Goal: Task Accomplishment & Management: Manage account settings

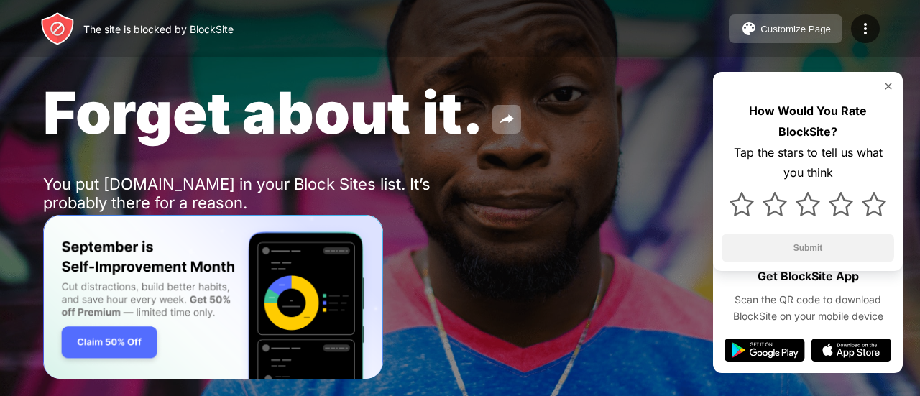
click at [781, 30] on div "Customize Page" at bounding box center [796, 29] width 70 height 11
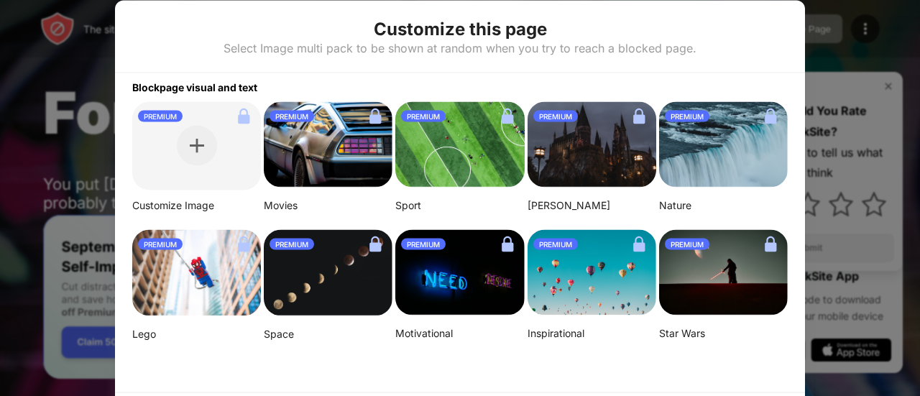
click at [846, 36] on div at bounding box center [460, 198] width 920 height 396
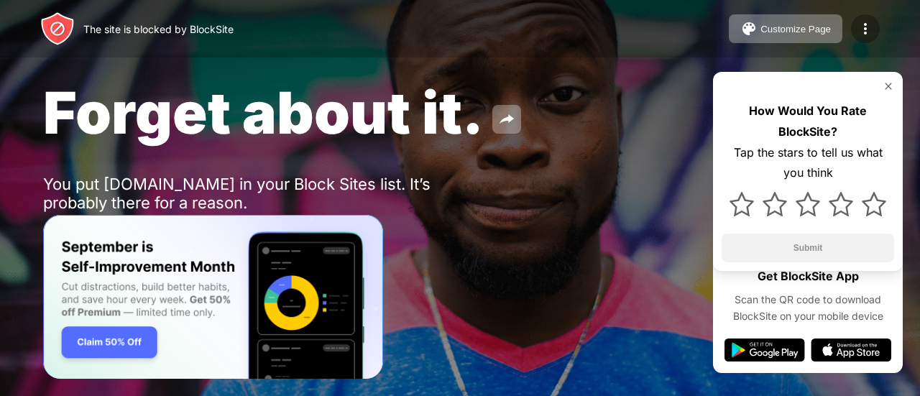
click at [862, 24] on img at bounding box center [865, 28] width 17 height 17
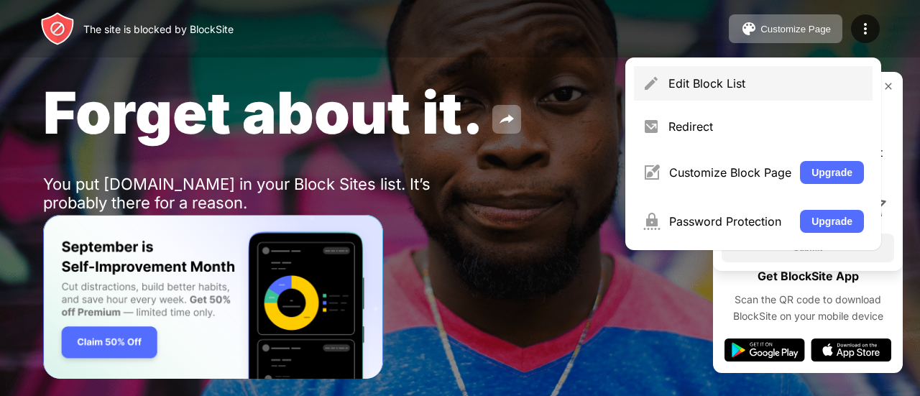
click at [777, 86] on div "Edit Block List" at bounding box center [767, 83] width 196 height 14
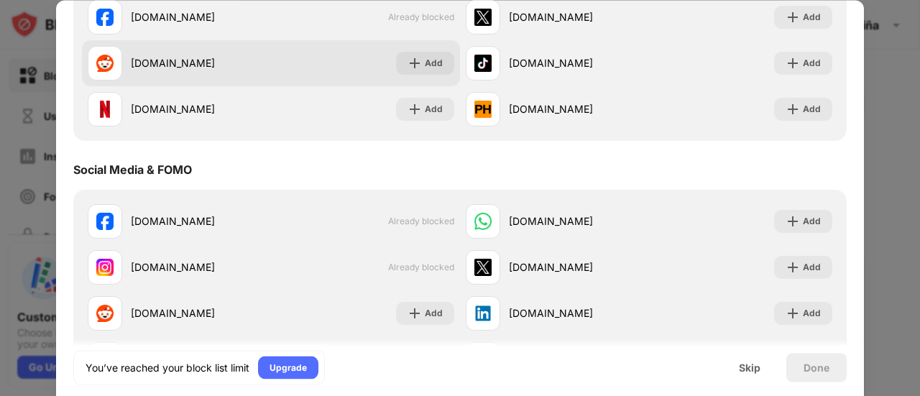
scroll to position [261, 0]
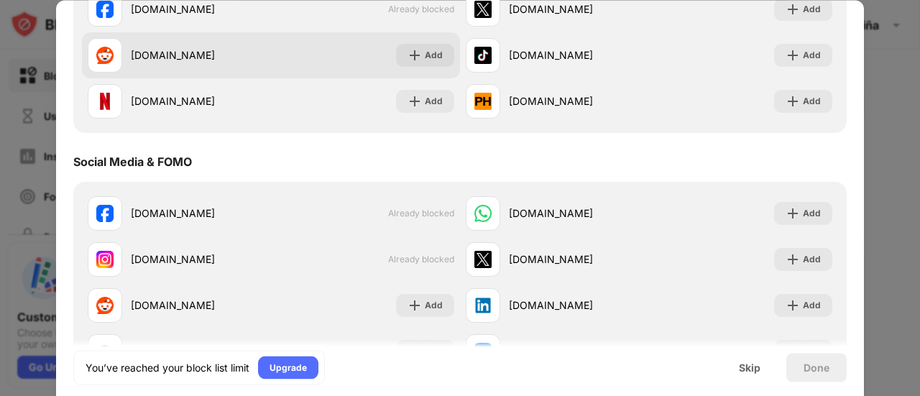
click at [331, 201] on div "[DOMAIN_NAME] Already blocked" at bounding box center [271, 214] width 378 height 46
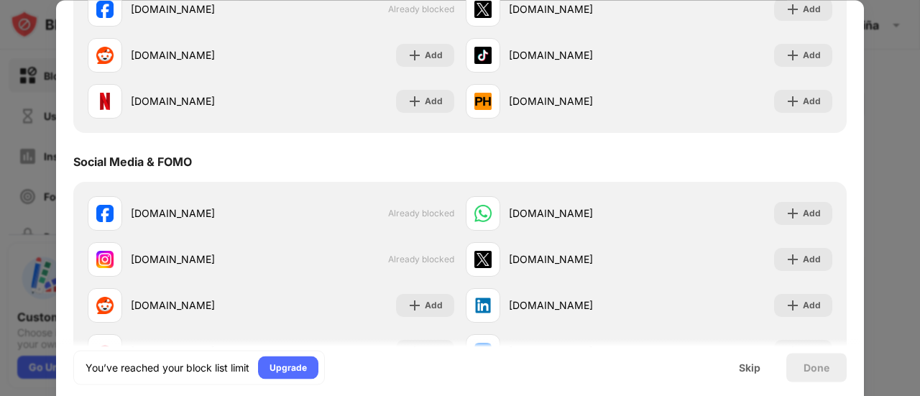
scroll to position [0, 0]
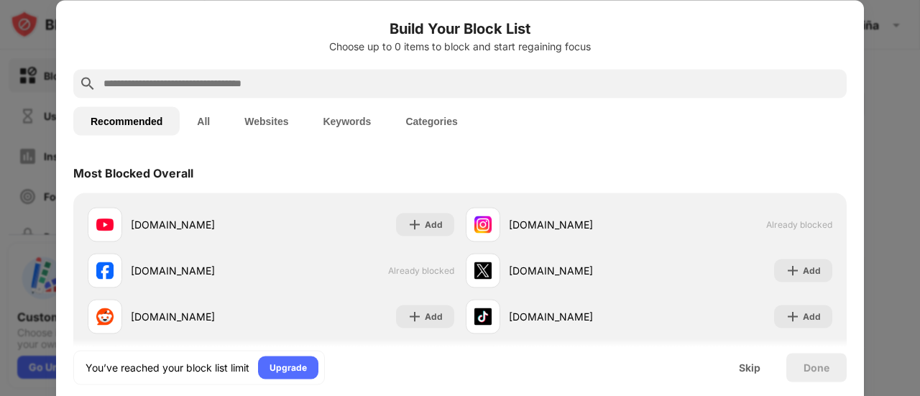
click at [393, 77] on input "text" at bounding box center [471, 83] width 739 height 17
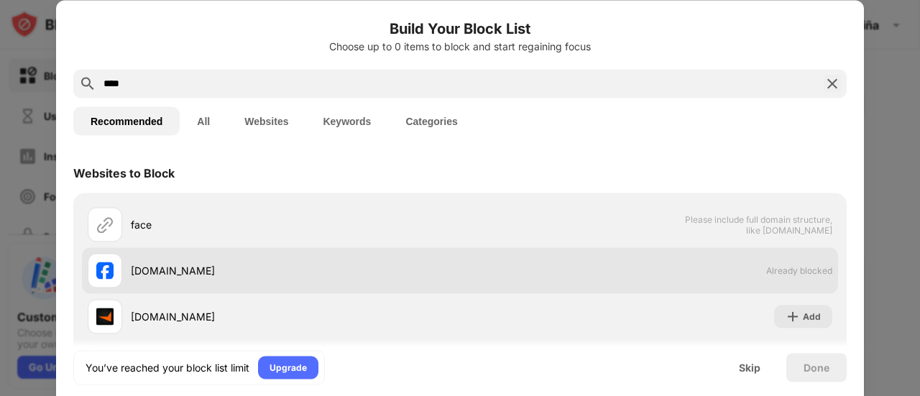
type input "****"
click at [788, 283] on div "[DOMAIN_NAME] Already blocked" at bounding box center [460, 270] width 756 height 46
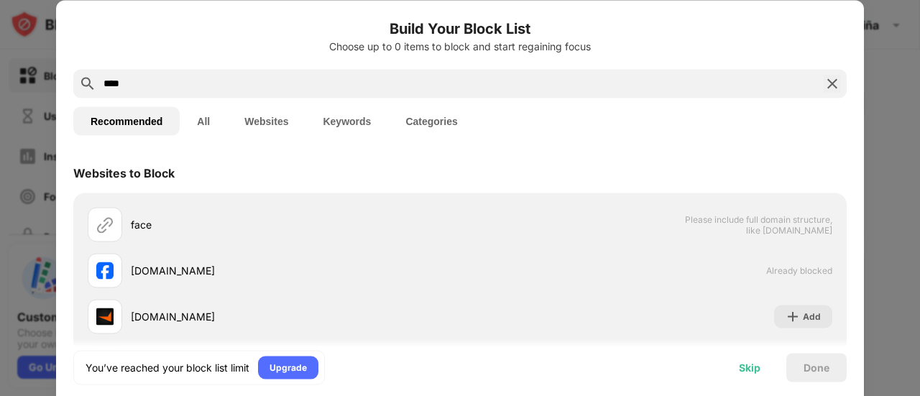
click at [762, 367] on div "Skip" at bounding box center [750, 367] width 56 height 29
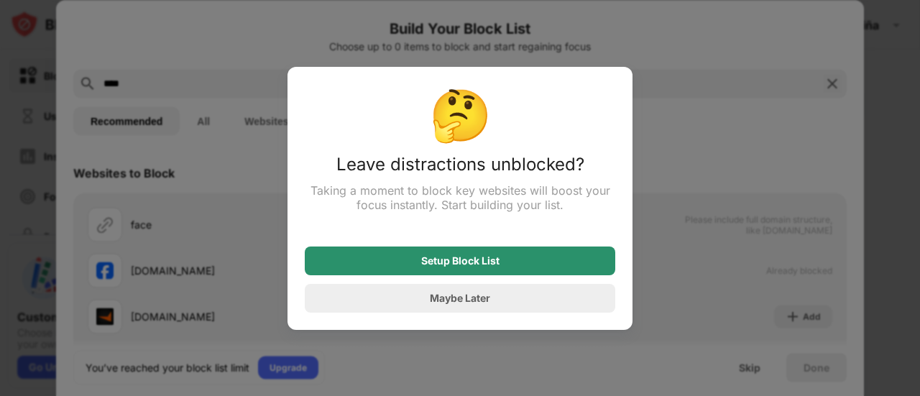
click at [500, 261] on div "Setup Block List" at bounding box center [460, 261] width 311 height 29
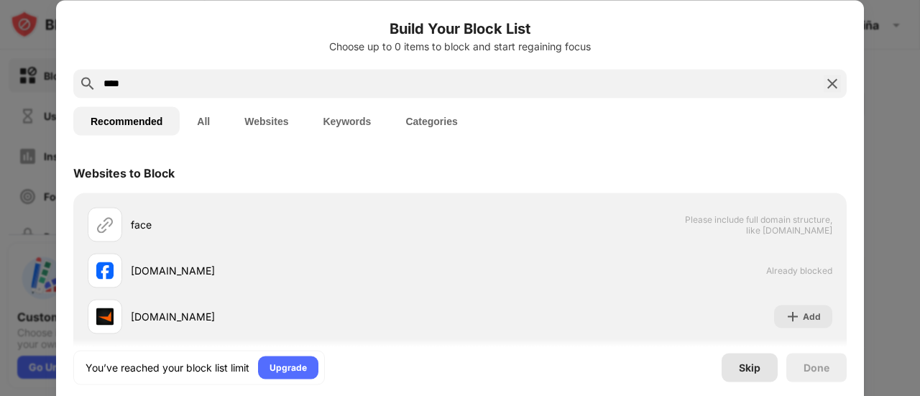
click at [745, 367] on div "Skip" at bounding box center [750, 368] width 22 height 12
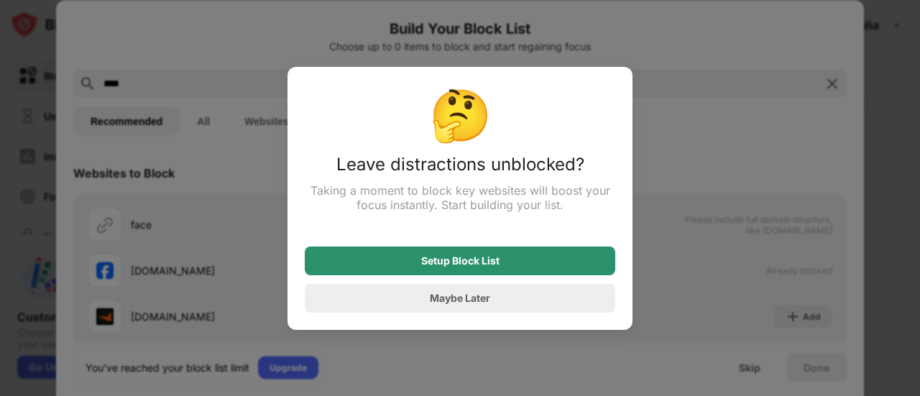
click at [427, 264] on div "Setup Block List" at bounding box center [460, 261] width 78 height 12
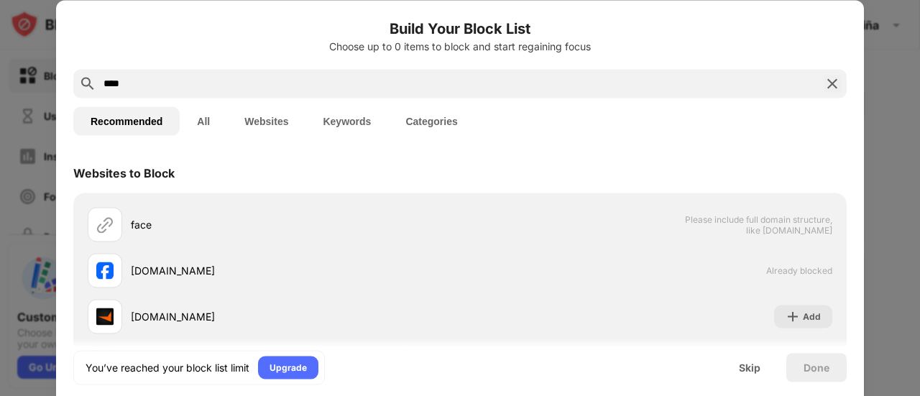
click at [824, 83] on img at bounding box center [832, 83] width 17 height 17
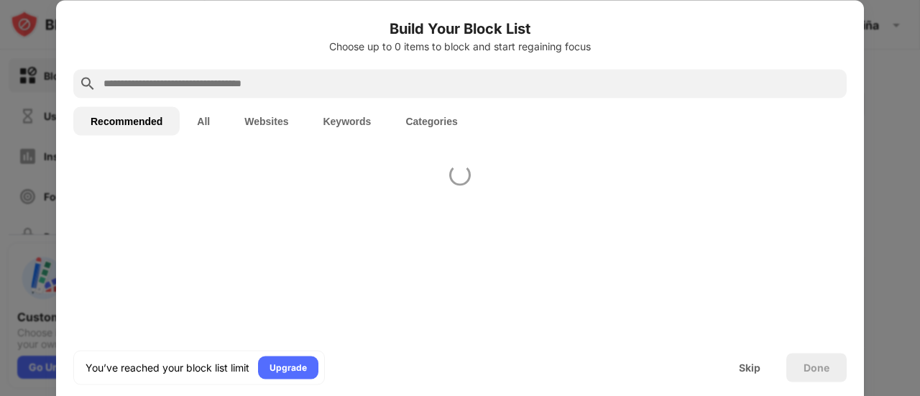
click at [919, 42] on div at bounding box center [460, 198] width 920 height 396
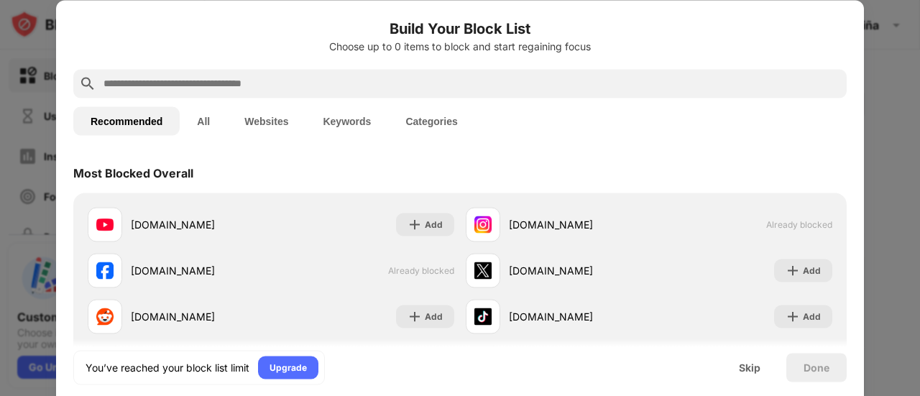
click at [897, 51] on div at bounding box center [460, 198] width 920 height 396
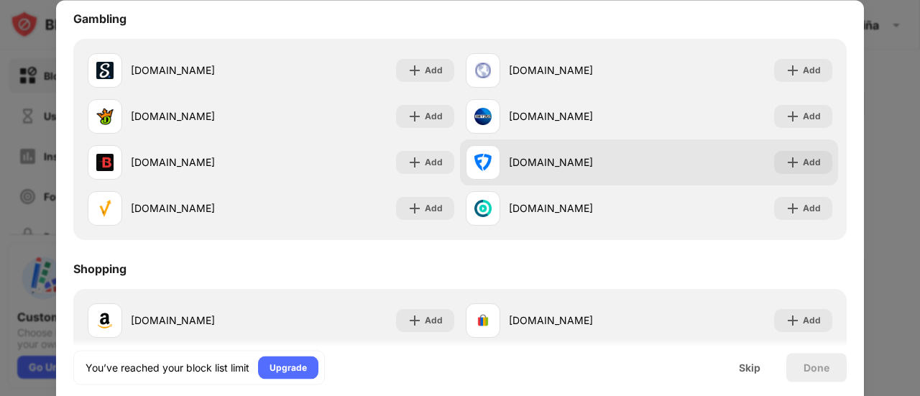
scroll to position [1507, 0]
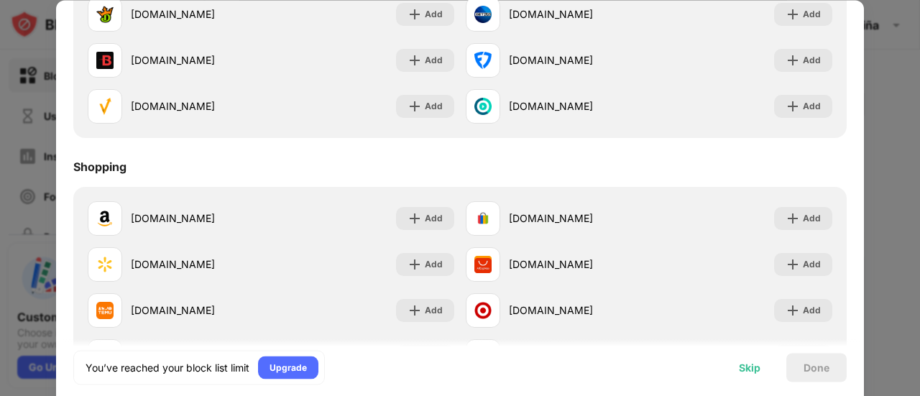
click at [752, 367] on div "Skip" at bounding box center [750, 368] width 22 height 12
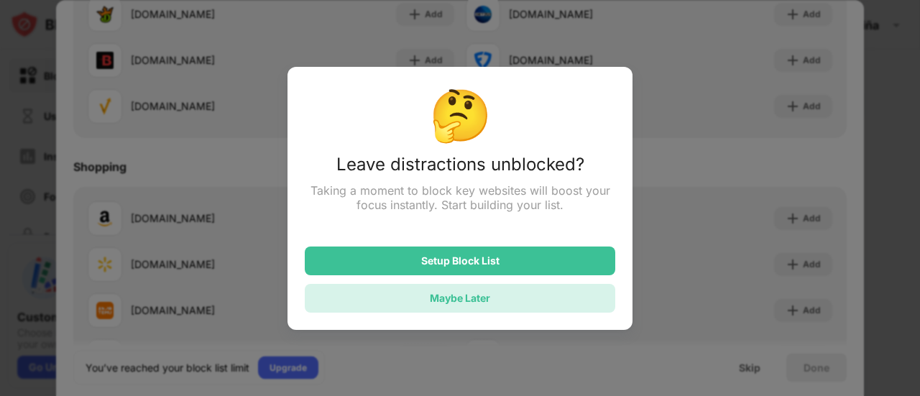
click at [526, 303] on div "Maybe Later" at bounding box center [460, 298] width 311 height 29
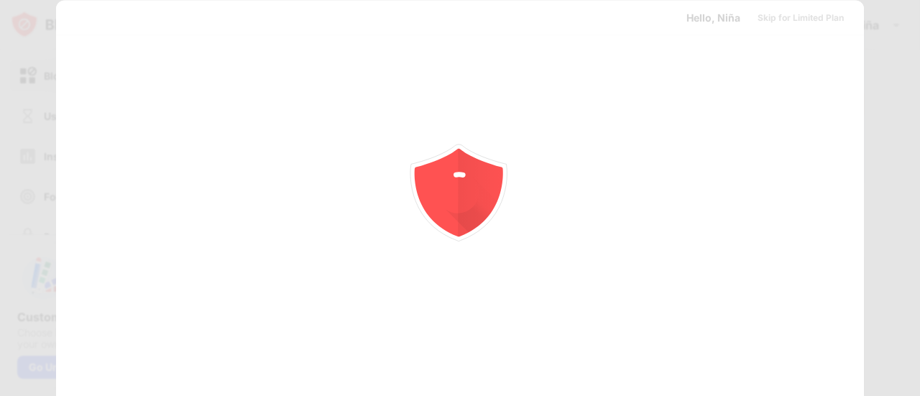
scroll to position [0, 0]
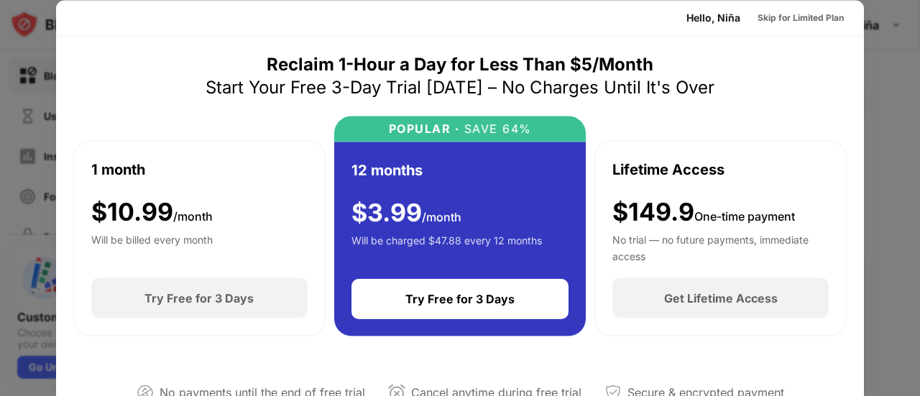
click at [899, 67] on div at bounding box center [460, 198] width 920 height 396
